Goal: Consume media (video, audio)

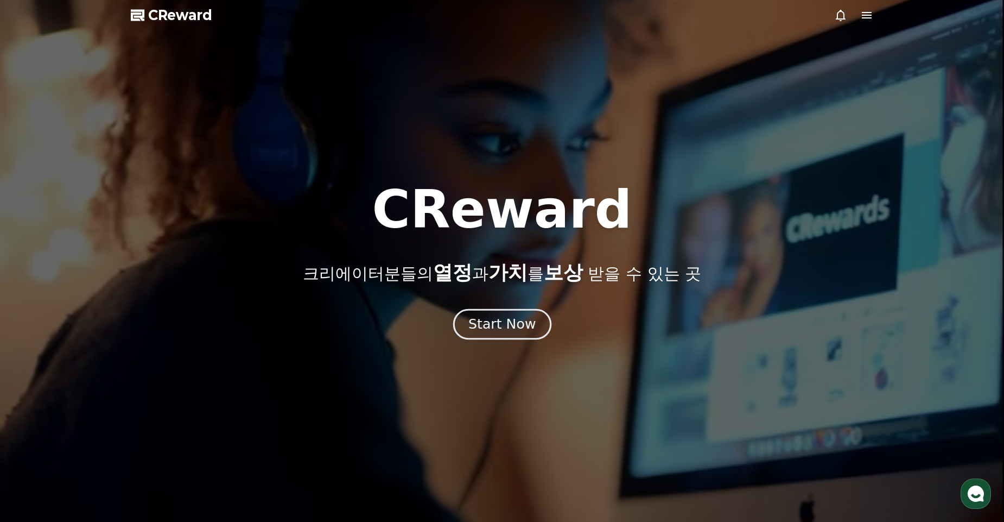
click at [505, 324] on div "Start Now" at bounding box center [501, 324] width 67 height 18
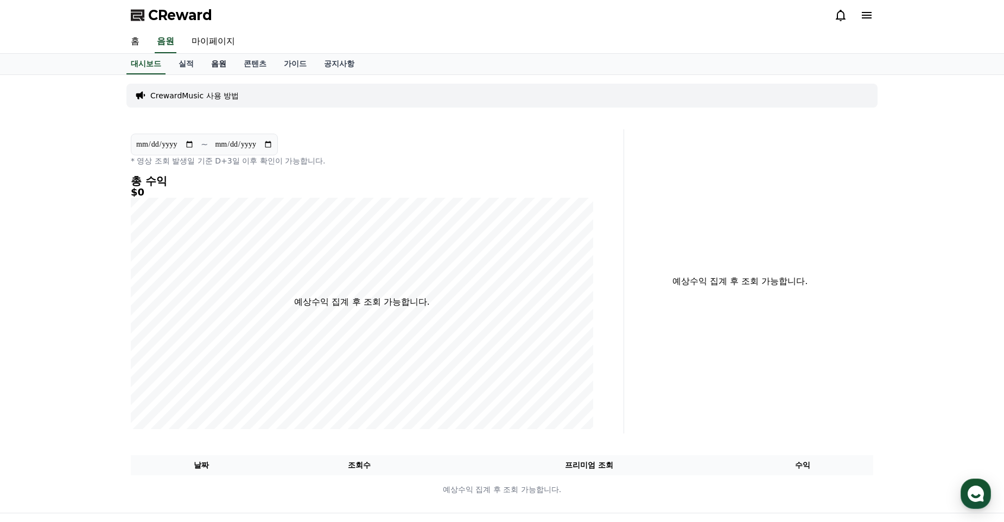
click at [225, 59] on link "음원" at bounding box center [218, 64] width 33 height 21
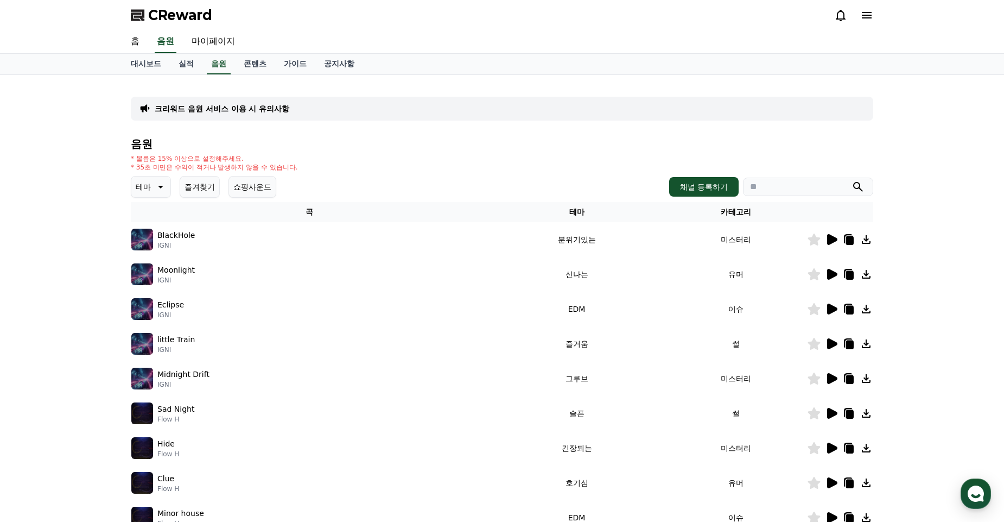
click at [162, 184] on icon at bounding box center [159, 186] width 13 height 13
click at [155, 266] on button "어두운" at bounding box center [147, 267] width 31 height 24
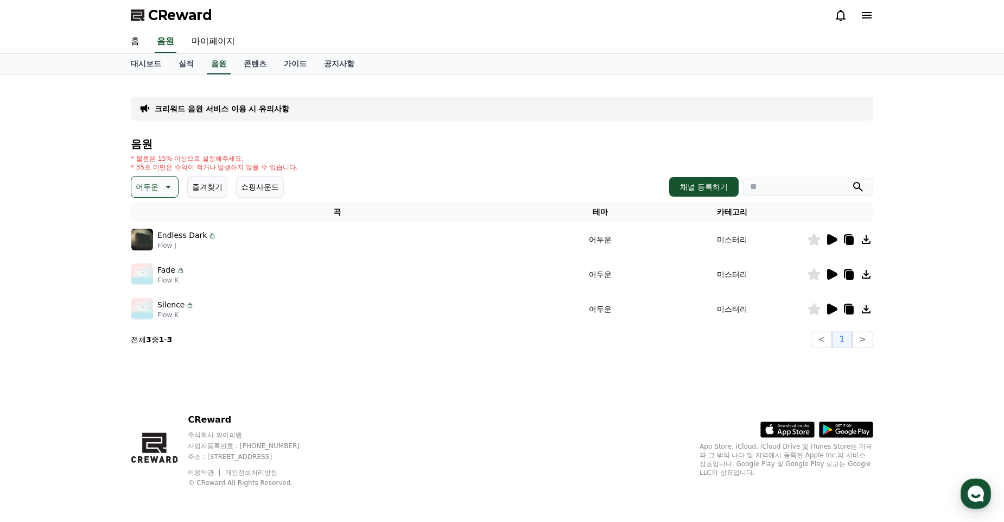
click at [836, 244] on icon at bounding box center [831, 239] width 13 height 13
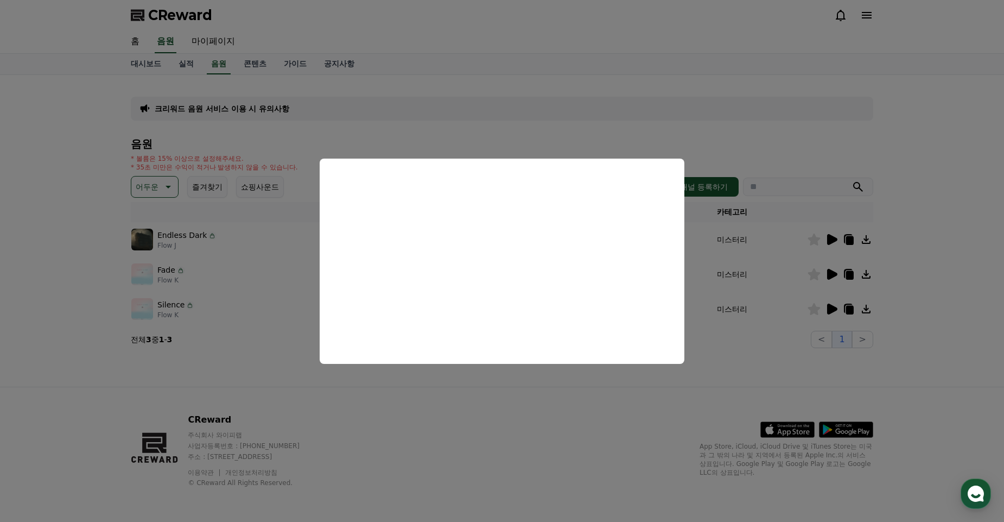
click at [614, 420] on button "close modal" at bounding box center [502, 261] width 1004 height 522
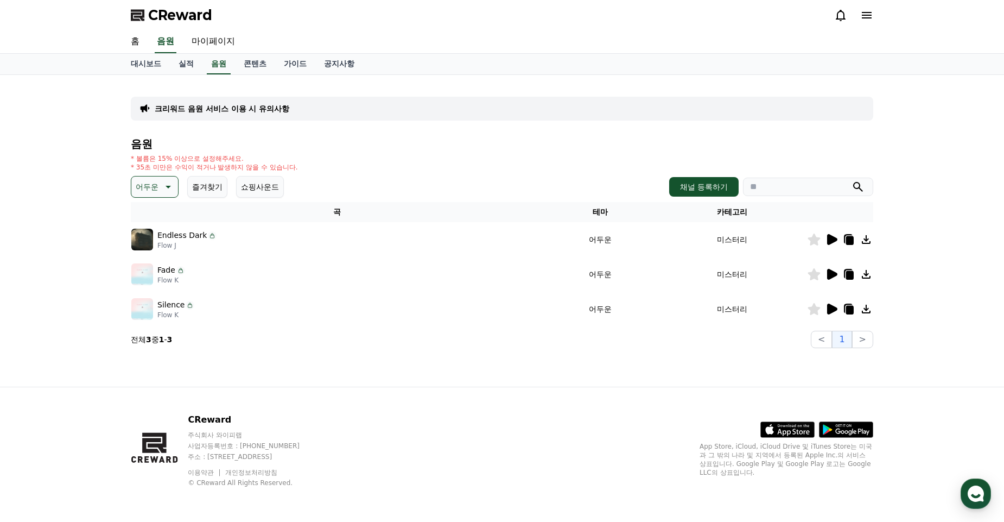
click at [834, 276] on icon at bounding box center [832, 274] width 10 height 11
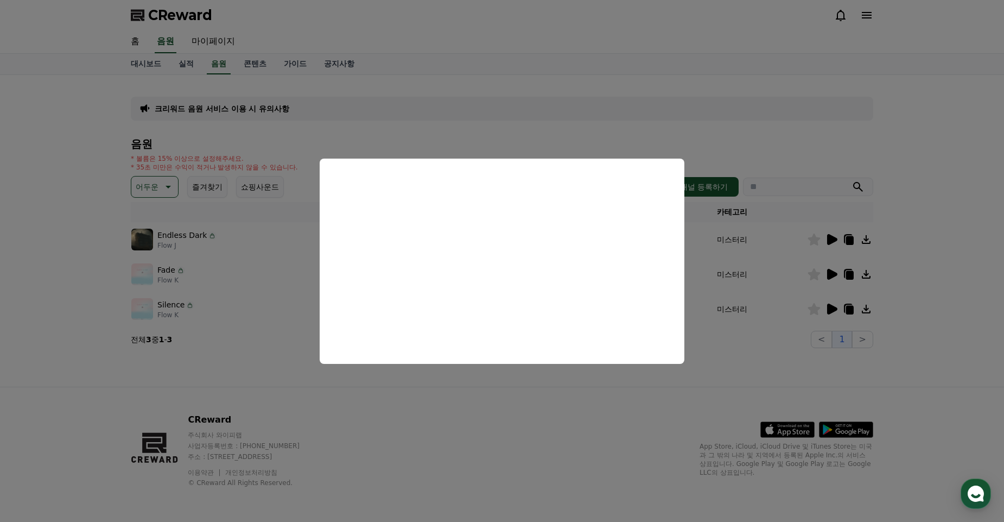
click at [525, 402] on button "close modal" at bounding box center [502, 261] width 1004 height 522
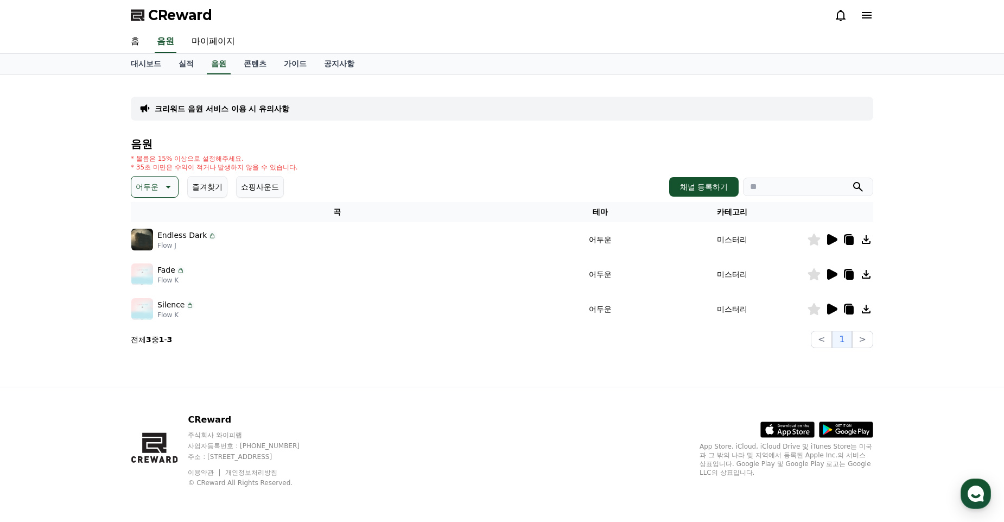
click at [847, 274] on icon at bounding box center [850, 275] width 8 height 9
click at [798, 187] on input "search" at bounding box center [808, 186] width 130 height 18
paste input "**********"
type input "**********"
